Goal: Transaction & Acquisition: Book appointment/travel/reservation

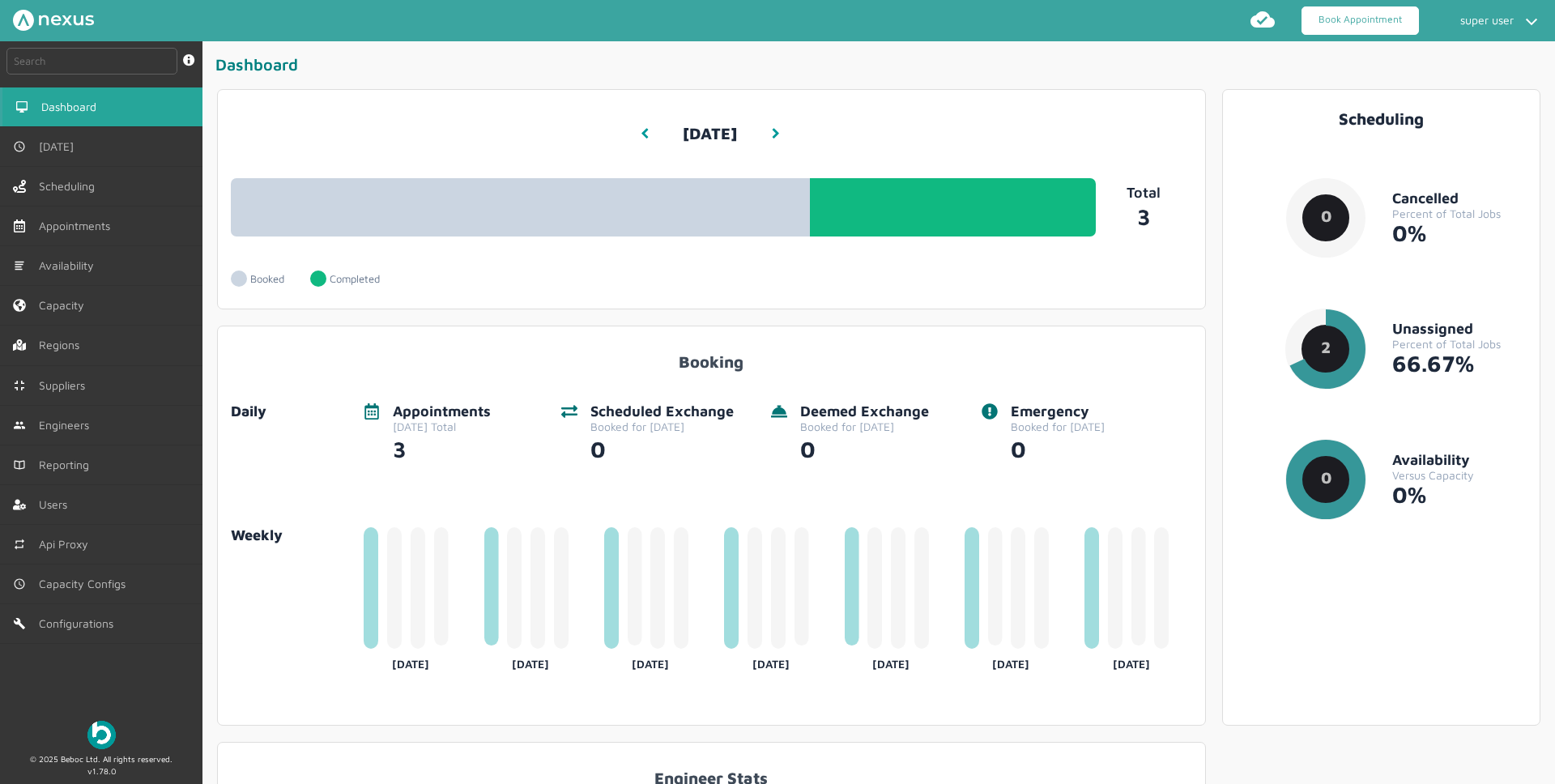
click at [1339, 22] on link "Book Appointment" at bounding box center [1360, 20] width 117 height 28
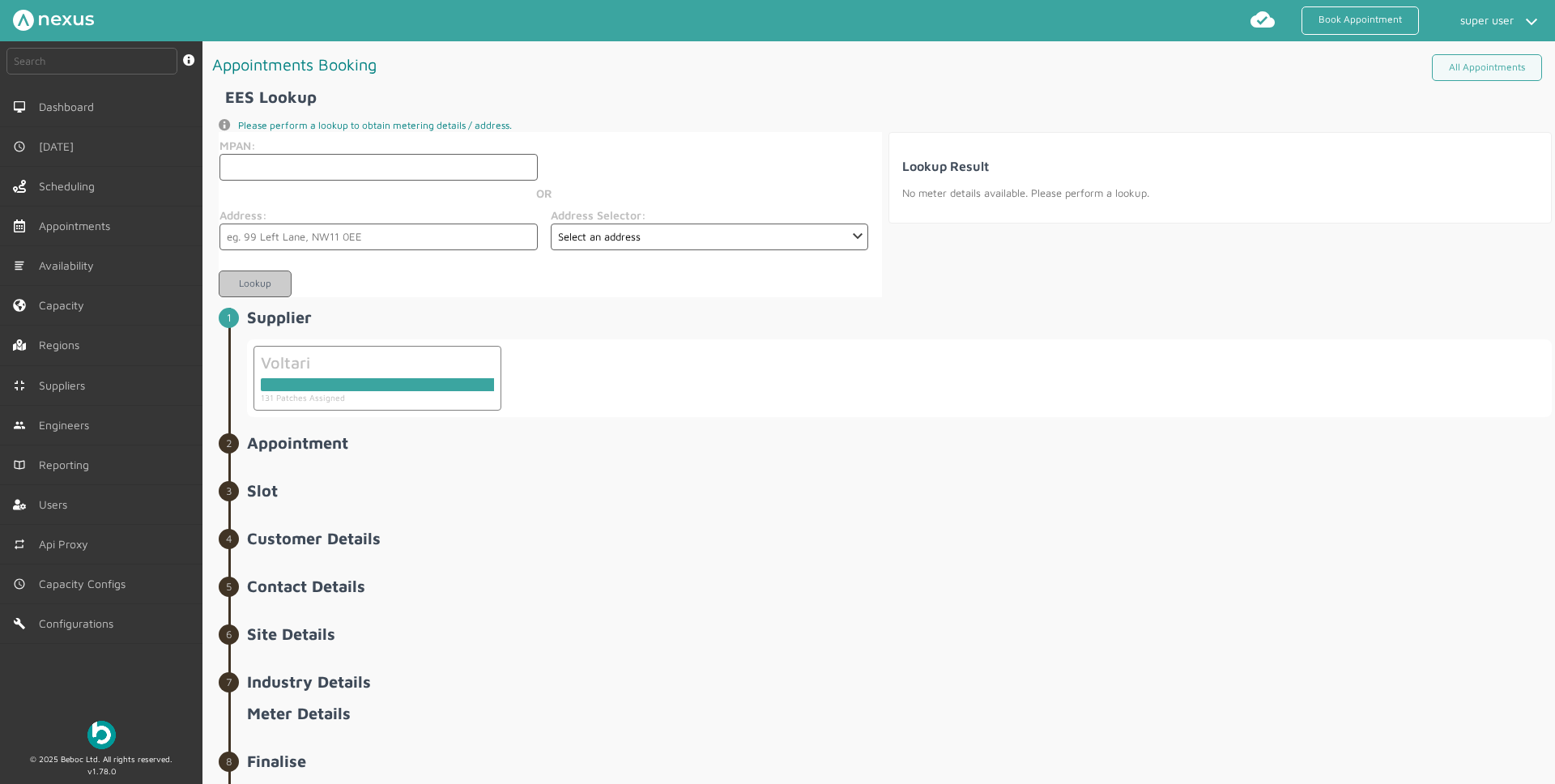
click at [221, 367] on article "Appointments Booking All Appointments EES Lookup info icon Please perform a loo…" at bounding box center [882, 445] width 1346 height 807
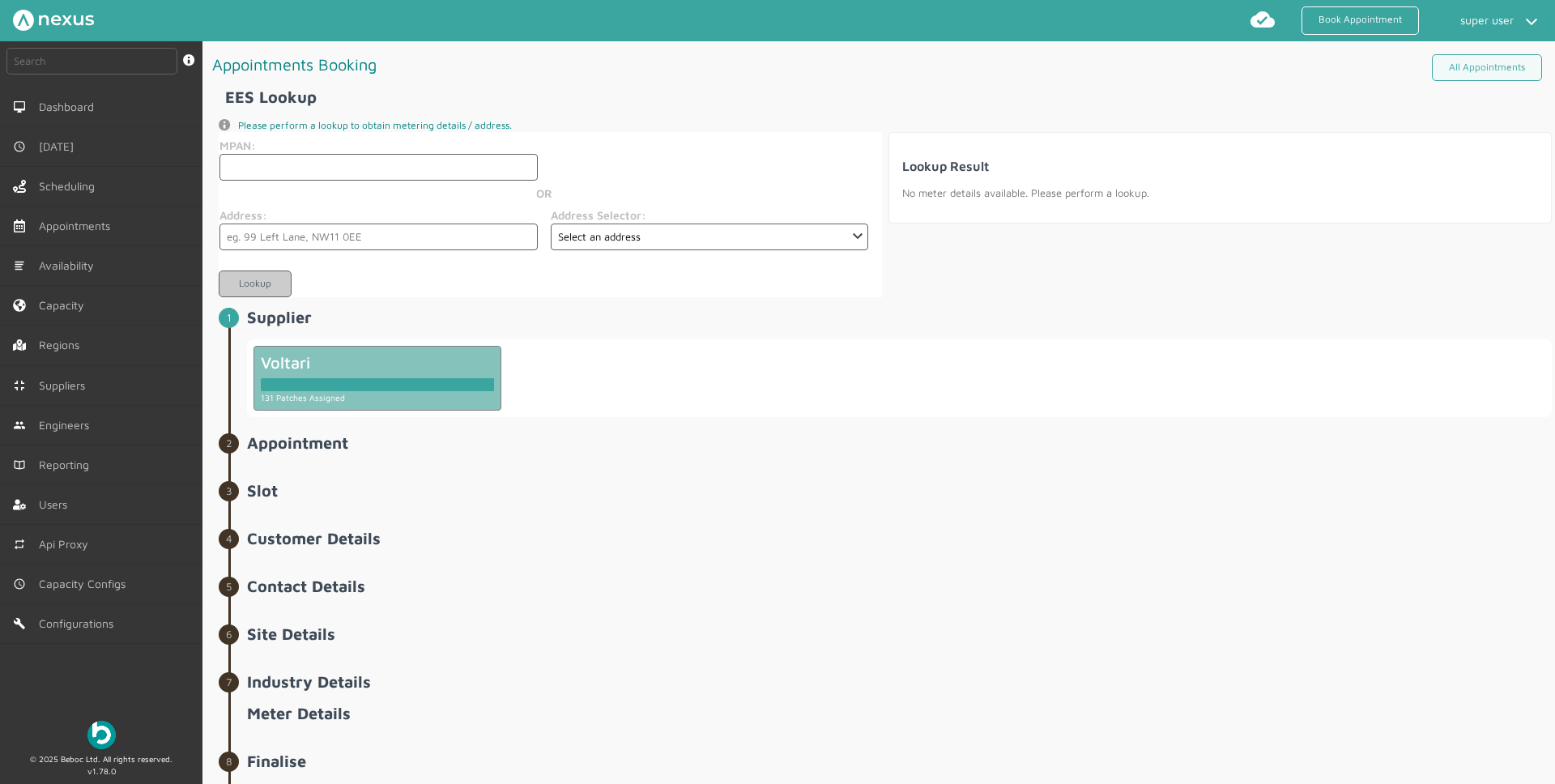
click at [456, 381] on div at bounding box center [377, 384] width 233 height 13
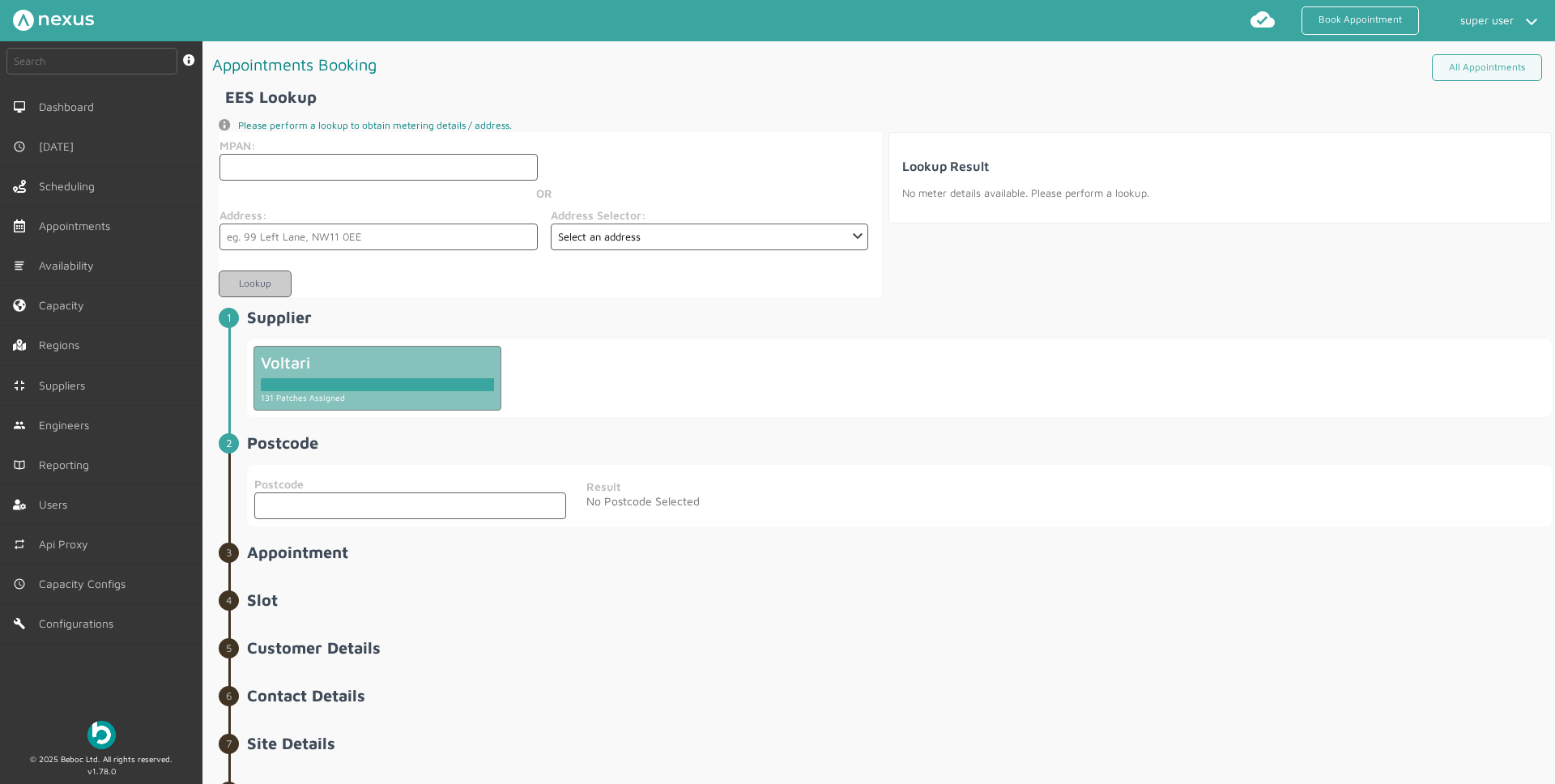
click at [1097, 291] on section "Lookup Result No meter details available. Please perform a lookup." at bounding box center [1219, 214] width 663 height 164
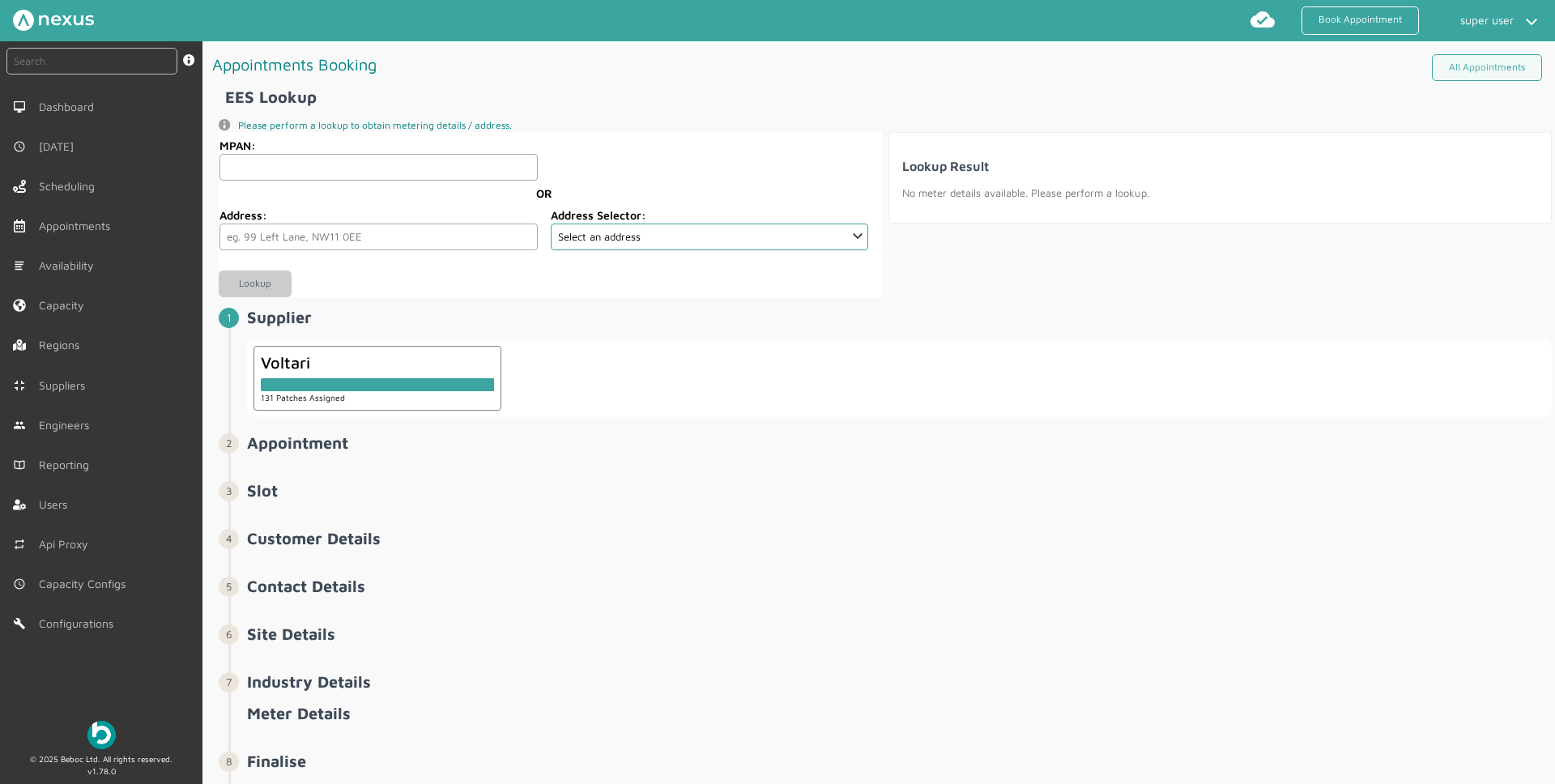
click at [300, 175] on input "MPAN:" at bounding box center [378, 167] width 319 height 27
paste input "1610012214447"
click at [241, 280] on button "Lookup" at bounding box center [255, 284] width 73 height 27
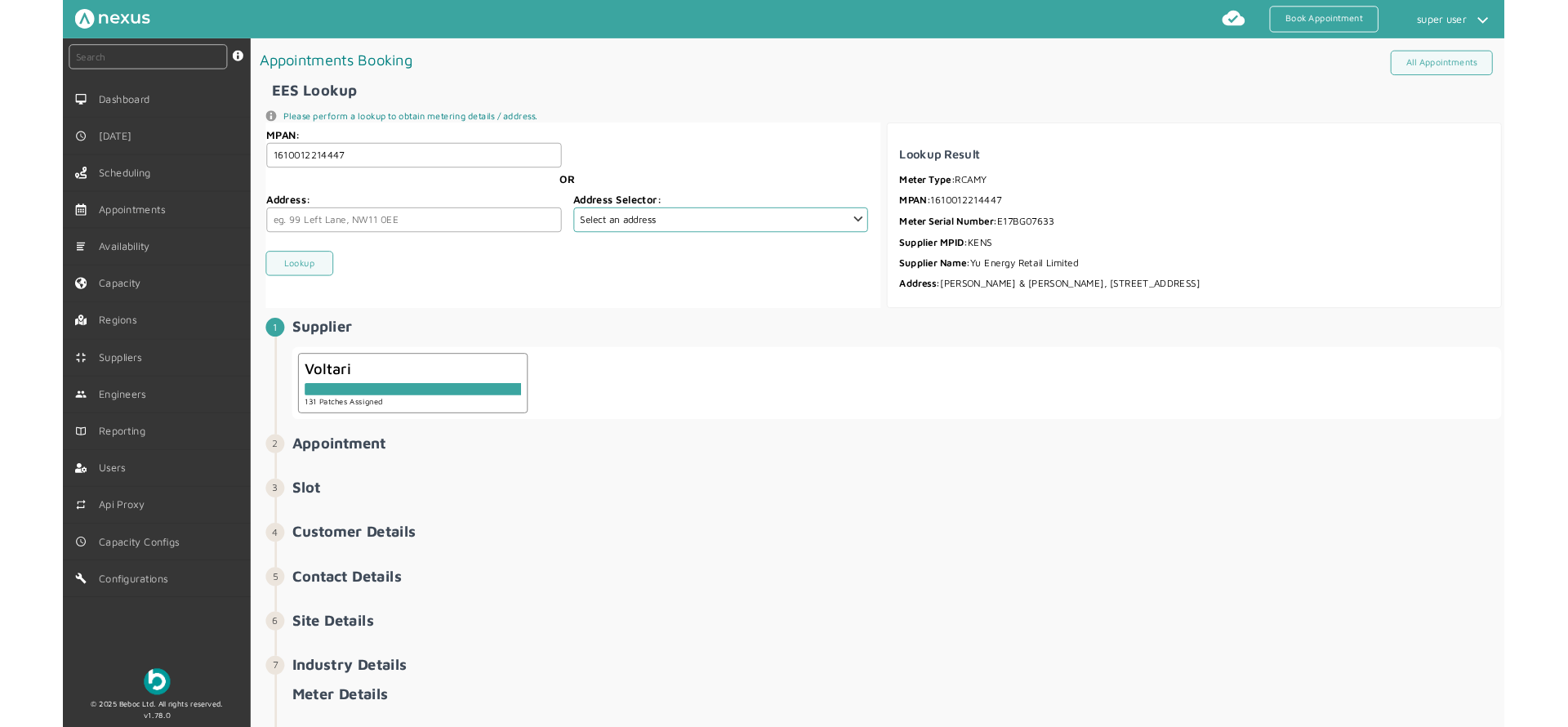
scroll to position [4, 0]
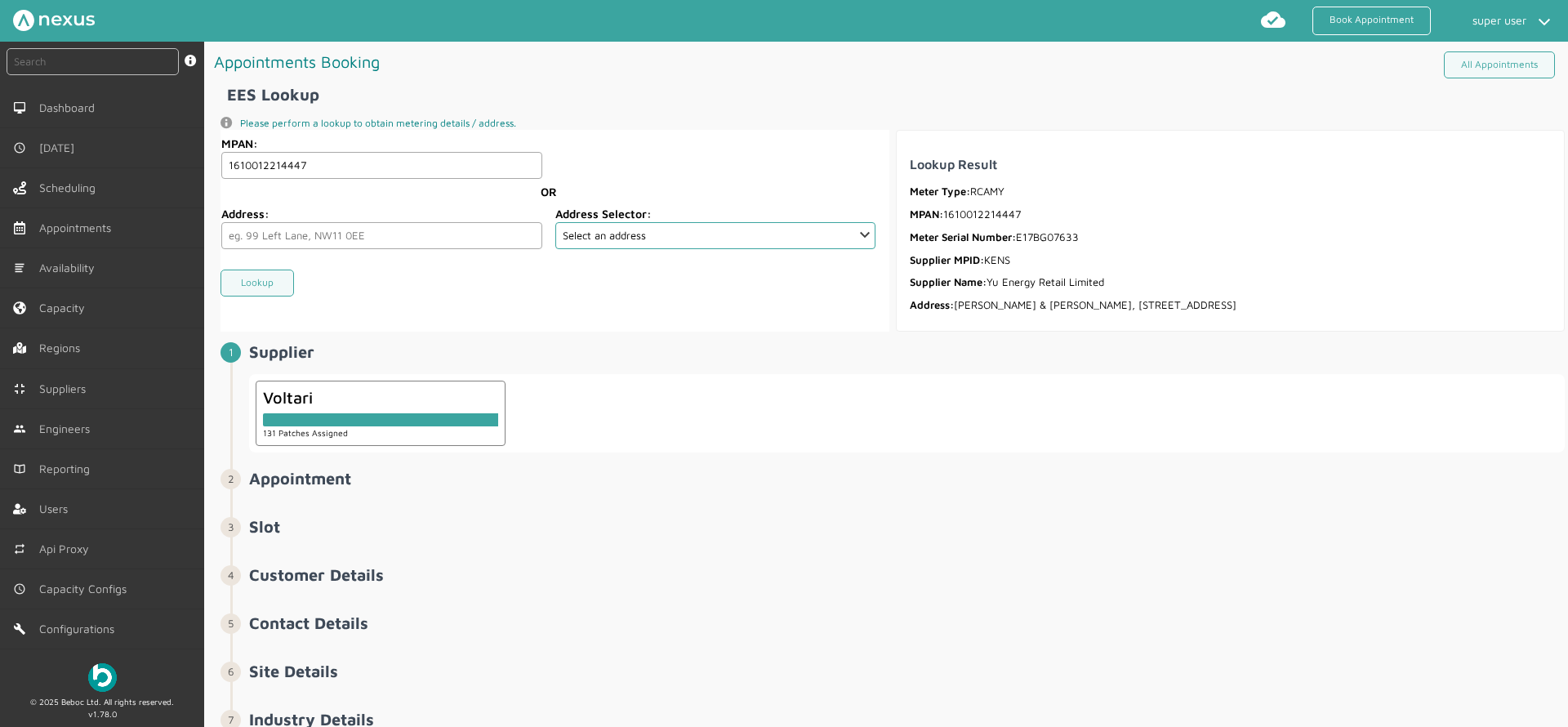
click at [411, 168] on input "1610012214447" at bounding box center [381, 166] width 321 height 27
type input "2323"
click at [250, 284] on button "Lookup" at bounding box center [257, 283] width 74 height 27
